Goal: Information Seeking & Learning: Compare options

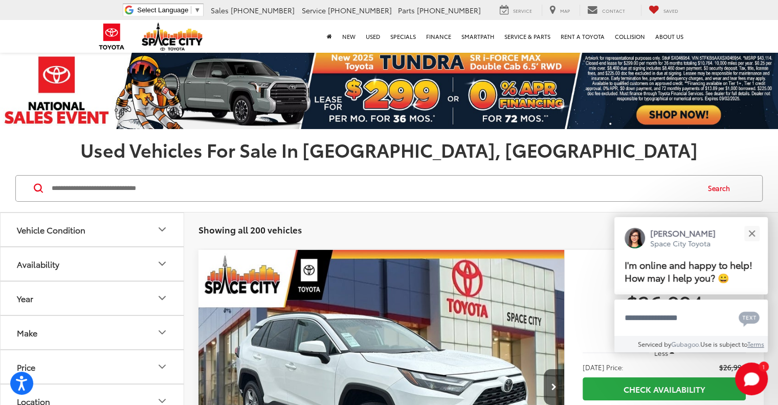
scroll to position [102, 0]
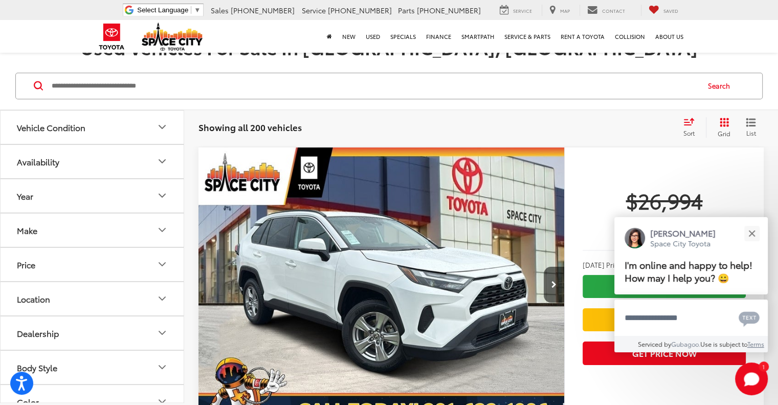
click at [688, 122] on icon "Select sort value" at bounding box center [688, 122] width 11 height 8
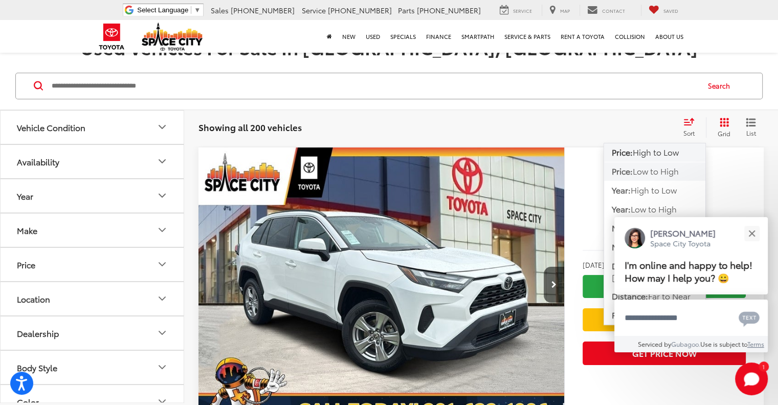
click at [651, 167] on span "Low to High" at bounding box center [656, 171] width 46 height 12
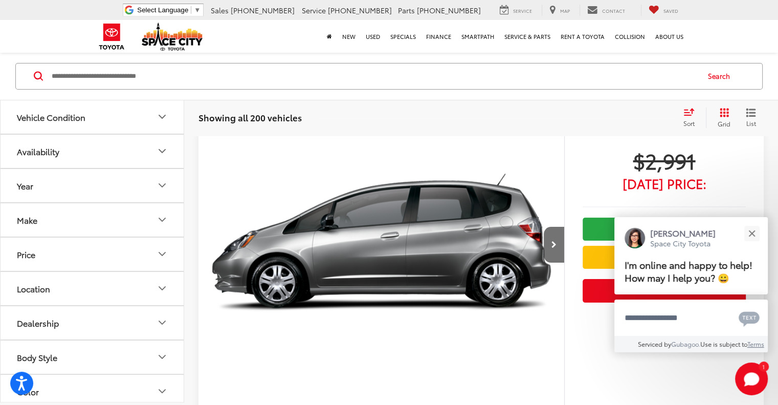
scroll to position [153, 0]
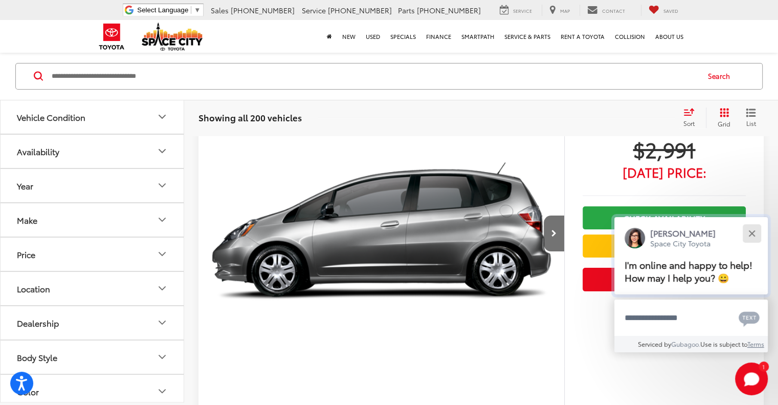
click at [749, 230] on div "Close" at bounding box center [751, 233] width 7 height 7
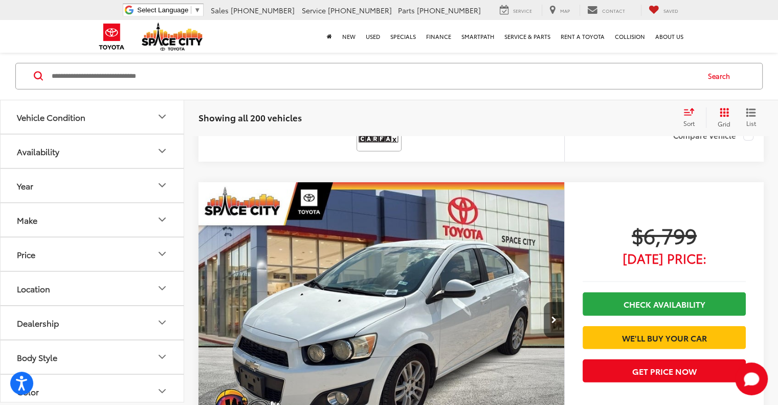
scroll to position [2967, 0]
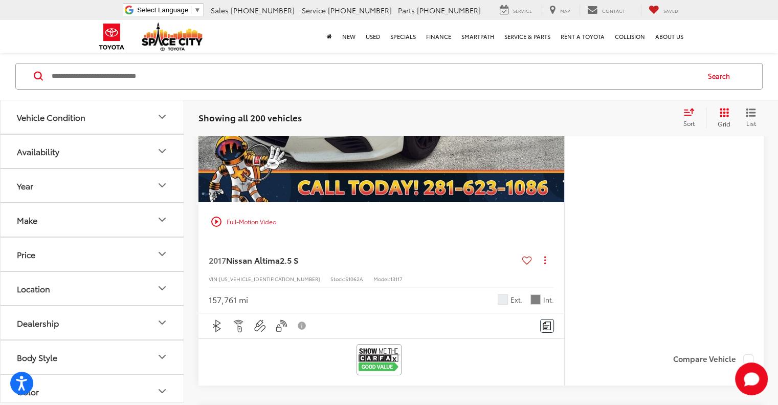
scroll to position [3786, 0]
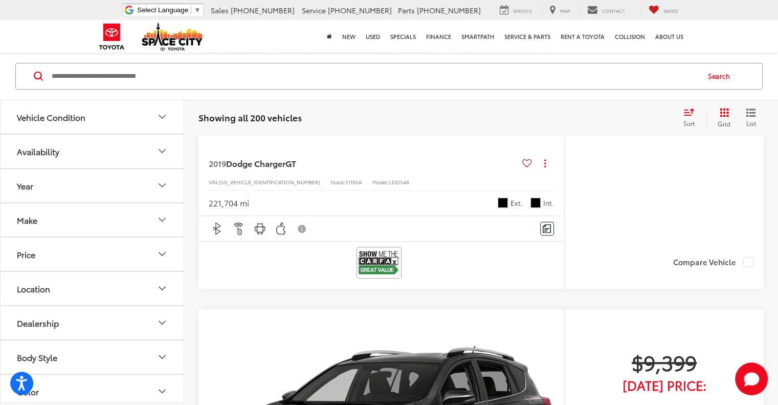
scroll to position [470, 0]
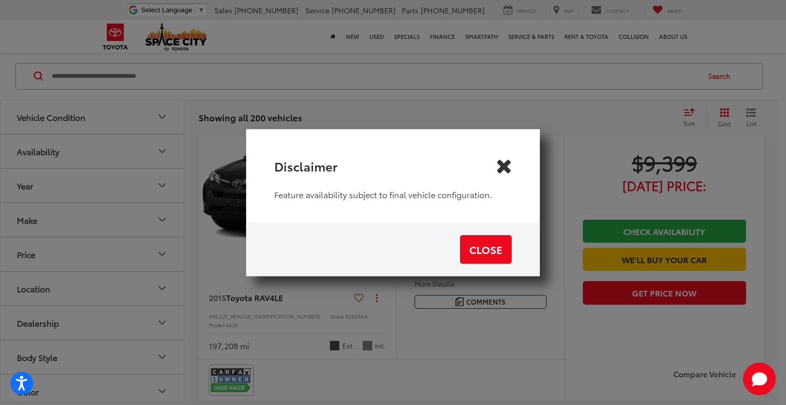
click at [505, 163] on icon "Close" at bounding box center [503, 166] width 16 height 16
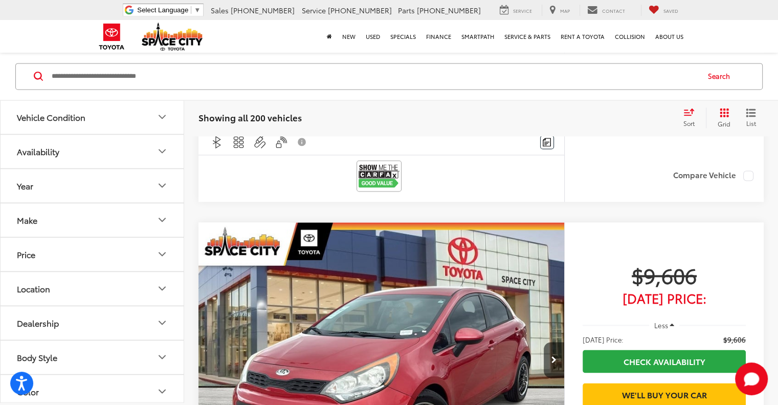
scroll to position [1442, 0]
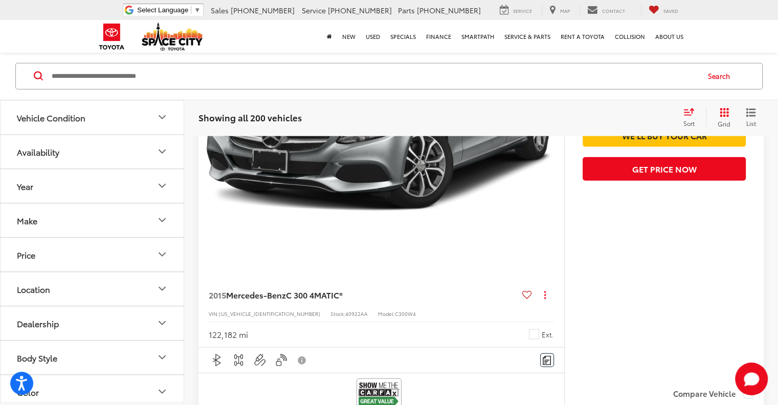
scroll to position [2721, 0]
